Goal: Navigation & Orientation: Find specific page/section

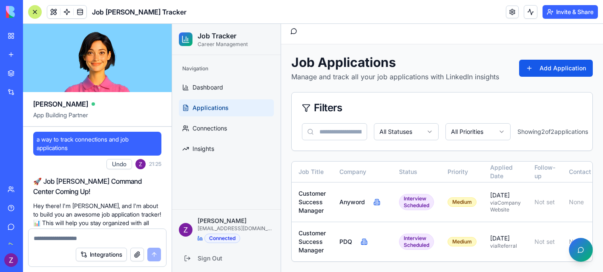
scroll to position [1766, 0]
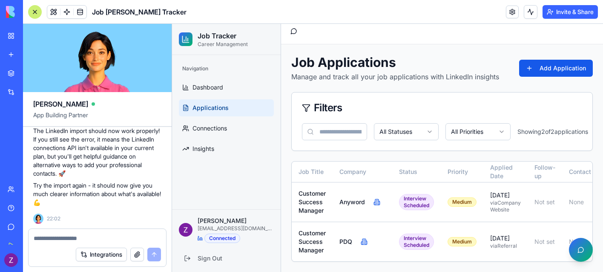
click at [8, 33] on link "My Workspace" at bounding box center [20, 35] width 34 height 17
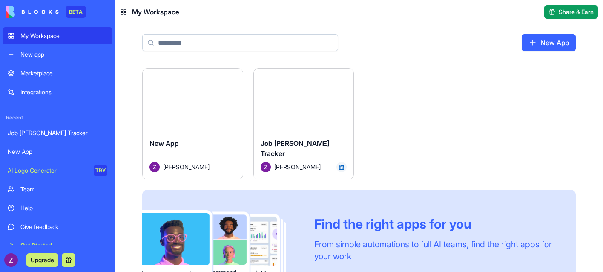
scroll to position [9, 0]
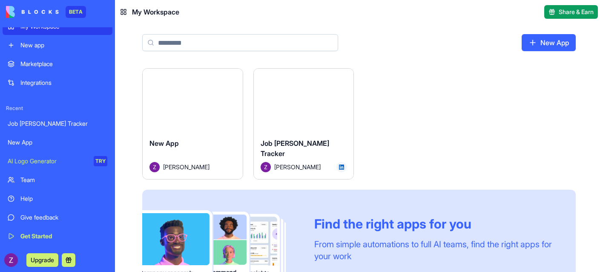
click at [40, 14] on img at bounding box center [32, 12] width 53 height 12
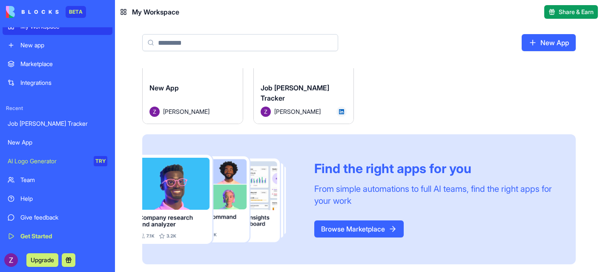
scroll to position [0, 0]
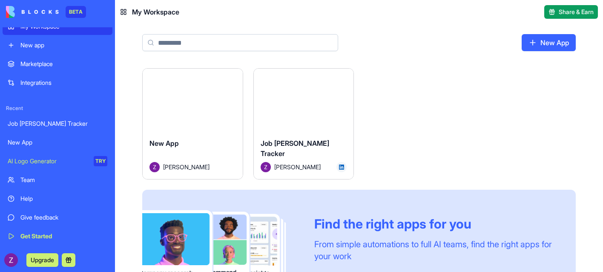
click at [76, 12] on div "BETA" at bounding box center [76, 12] width 20 height 12
click at [54, 147] on link "New App" at bounding box center [58, 142] width 110 height 17
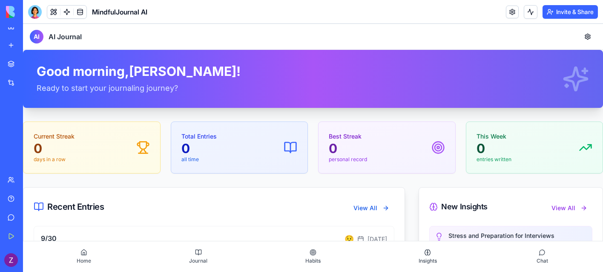
click at [35, 117] on link "Job [PERSON_NAME] Tracker" at bounding box center [20, 123] width 34 height 17
